Goal: Find specific page/section

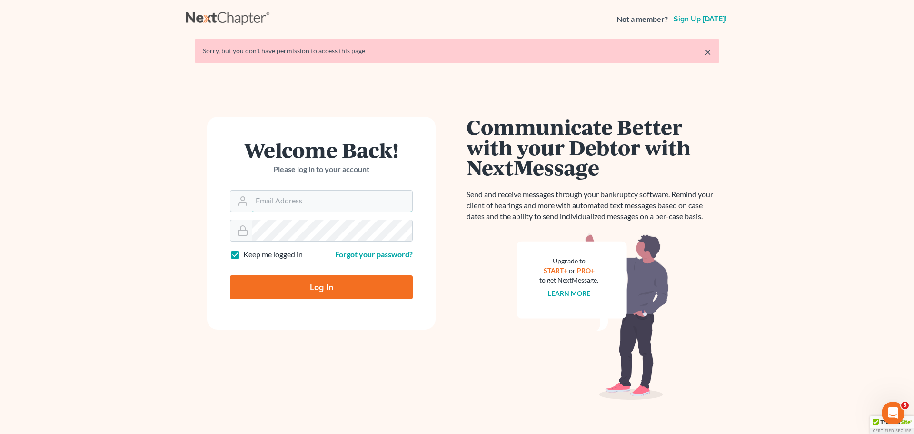
type input "[PERSON_NAME][EMAIL_ADDRESS][DOMAIN_NAME]"
click at [324, 283] on input "Log In" at bounding box center [321, 287] width 183 height 24
type input "Thinking..."
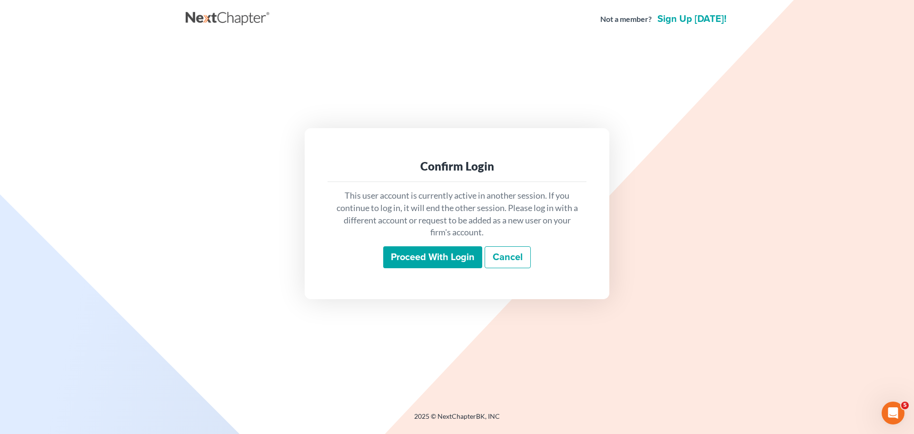
click at [427, 253] on input "Proceed with login" at bounding box center [432, 257] width 99 height 22
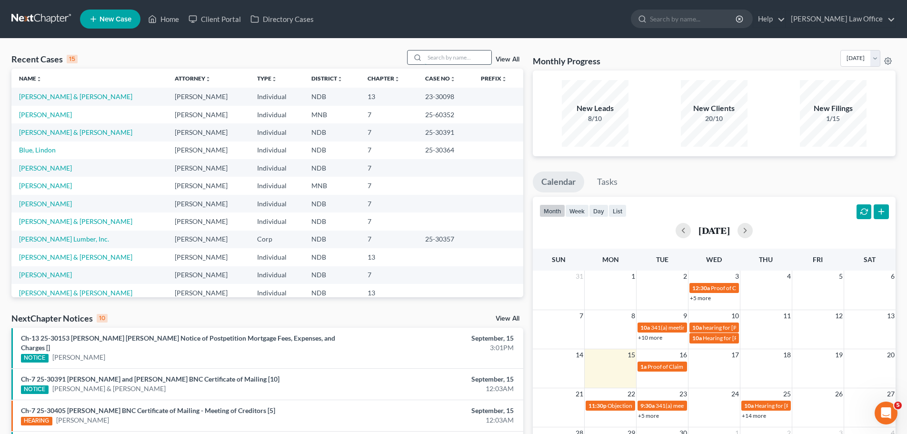
click at [436, 60] on input "search" at bounding box center [458, 57] width 67 height 14
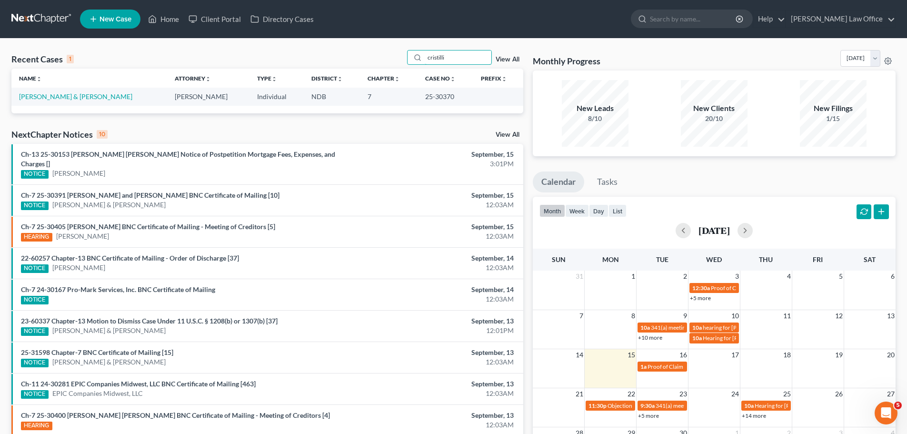
type input "cristilli"
drag, startPoint x: 432, startPoint y: 70, endPoint x: 48, endPoint y: 97, distance: 385.3
click at [47, 97] on link "Cristilli, Timothy & Carol" at bounding box center [75, 96] width 113 height 8
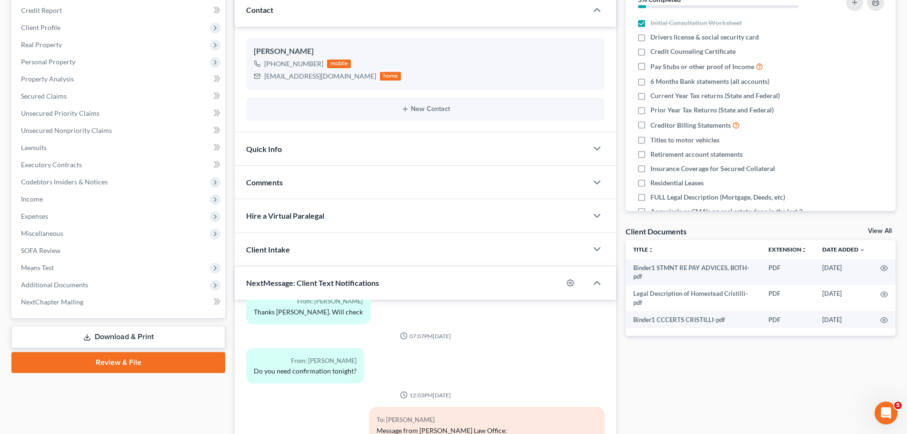
scroll to position [191, 0]
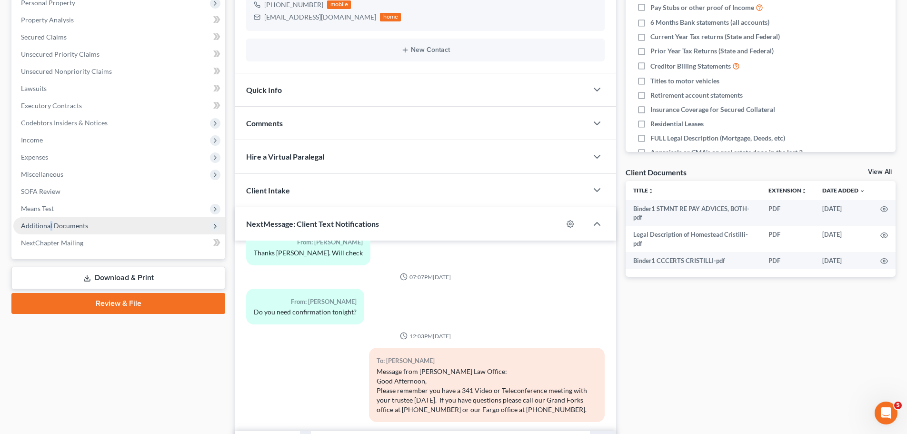
click at [51, 227] on span "Additional Documents" at bounding box center [54, 225] width 67 height 8
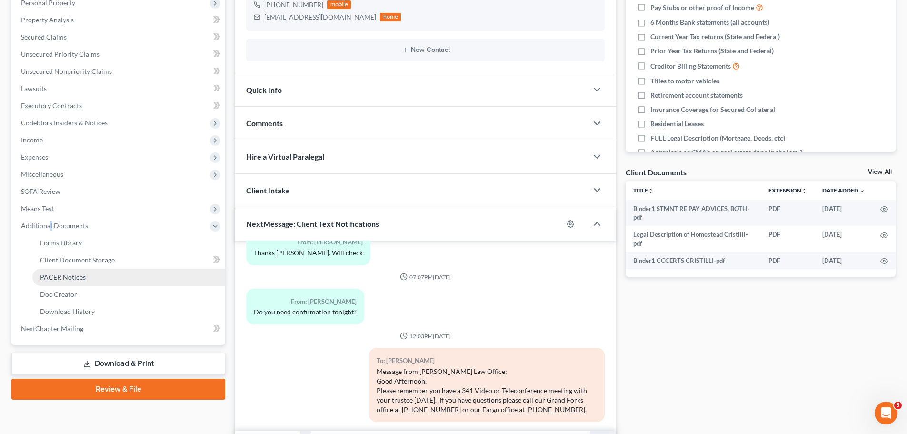
click at [66, 276] on span "PACER Notices" at bounding box center [63, 277] width 46 height 8
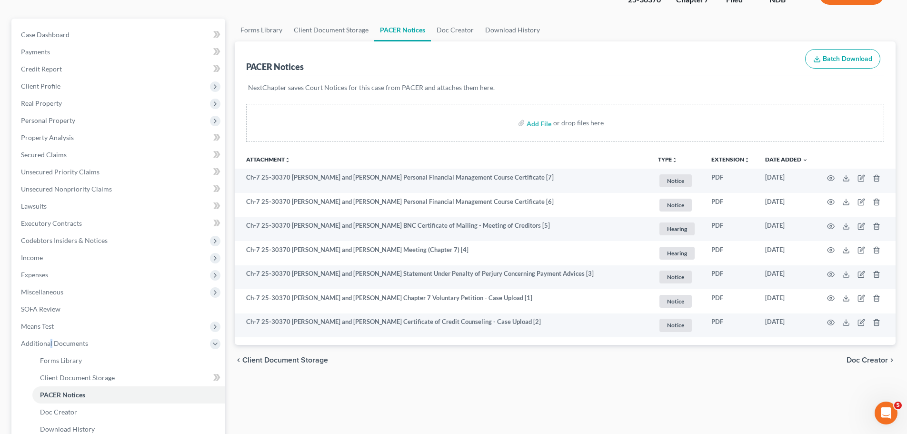
scroll to position [95, 0]
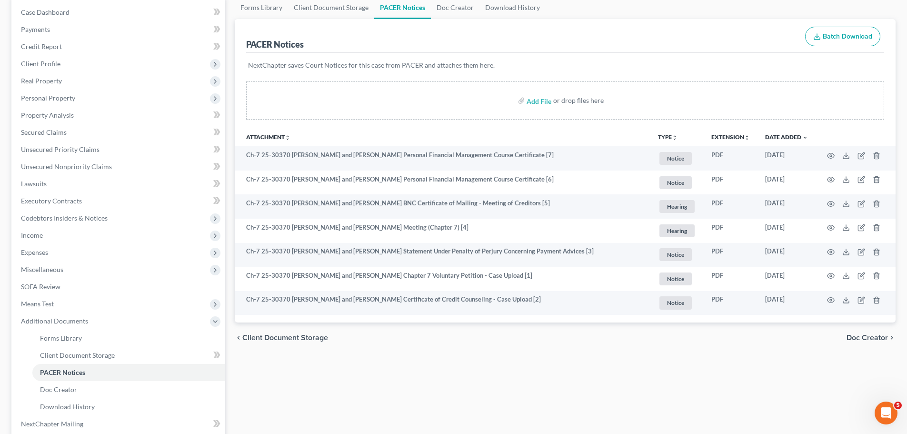
drag, startPoint x: 706, startPoint y: 32, endPoint x: 686, endPoint y: 42, distance: 22.8
click at [706, 33] on div "PACER Notices Batch Download" at bounding box center [565, 36] width 638 height 34
click at [485, 363] on div "Forms Library Client Document Storage PACER Notices Doc Creator Download Histor…" at bounding box center [565, 245] width 671 height 499
drag, startPoint x: 399, startPoint y: 86, endPoint x: 392, endPoint y: 86, distance: 6.7
click at [398, 87] on div "Add File or drop files here" at bounding box center [565, 100] width 638 height 38
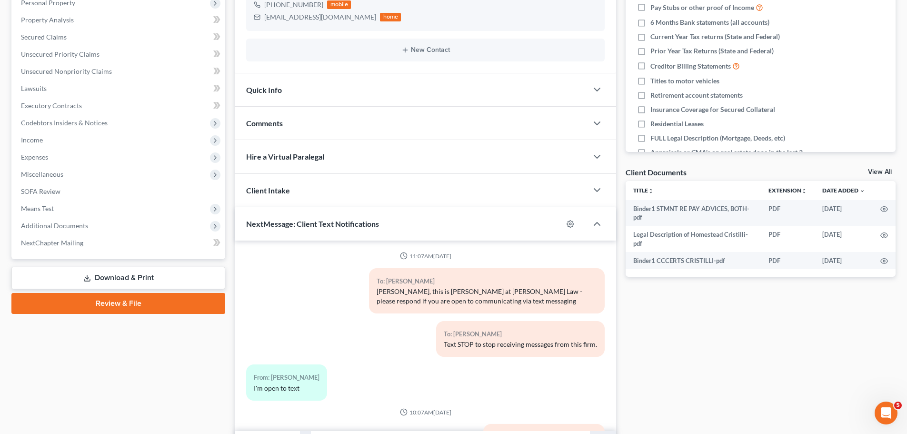
scroll to position [1132, 0]
